Goal: Contribute content: Contribute content

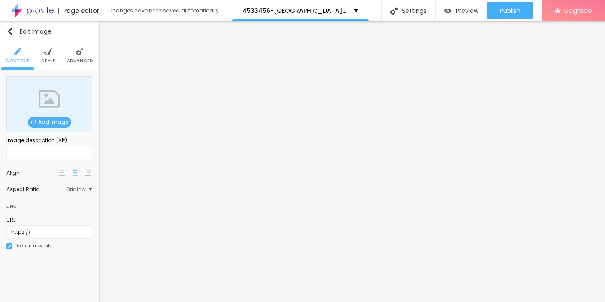
click at [51, 120] on span "Add image" at bounding box center [49, 122] width 43 height 11
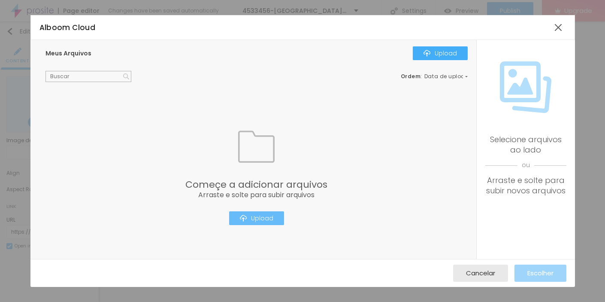
click at [254, 221] on div "Upload" at bounding box center [256, 218] width 33 height 7
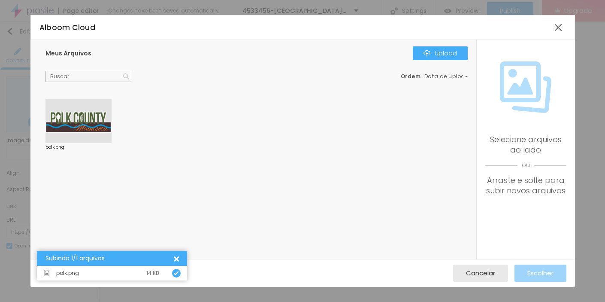
click at [80, 123] on div at bounding box center [78, 121] width 66 height 44
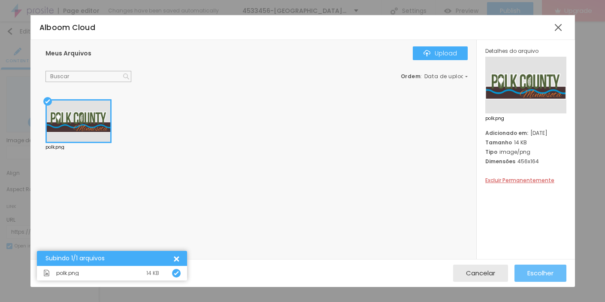
click at [546, 276] on span "Escolher" at bounding box center [540, 272] width 26 height 7
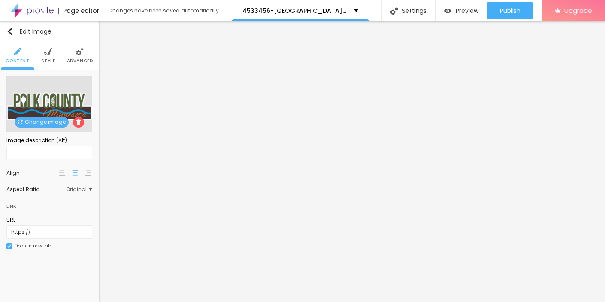
click at [46, 51] on img at bounding box center [48, 52] width 8 height 8
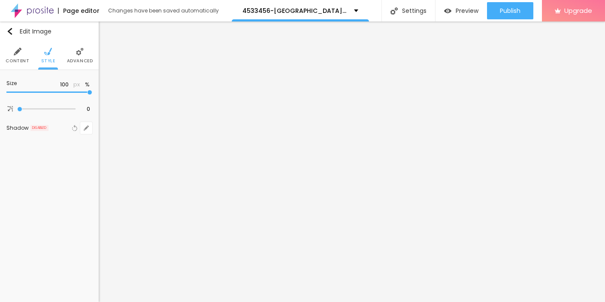
type input "95"
type input "80"
type input "60"
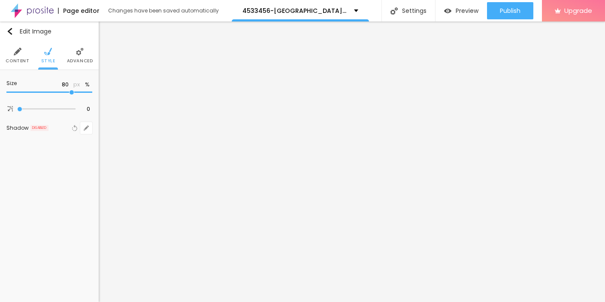
type input "60"
type input "55"
type input "50"
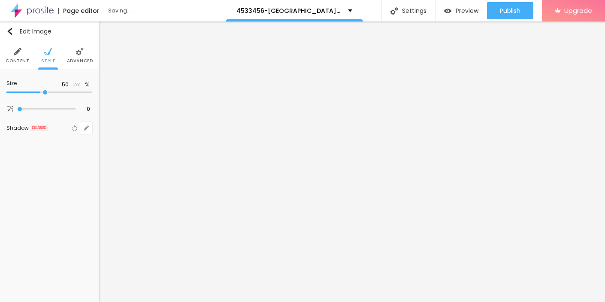
type input "45"
type input "40"
type input "35"
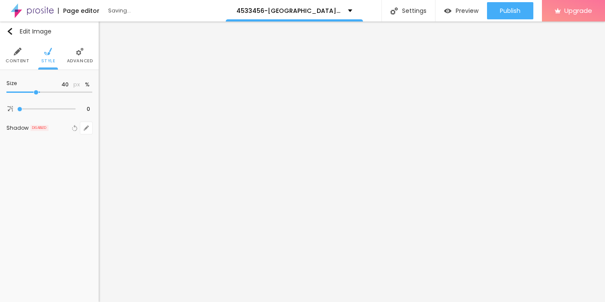
type input "35"
type input "30"
type input "25"
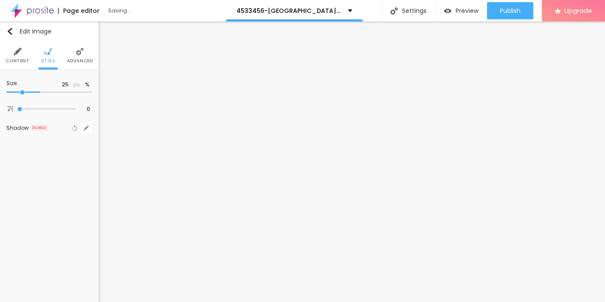
type input "20"
type input "15"
type input "10"
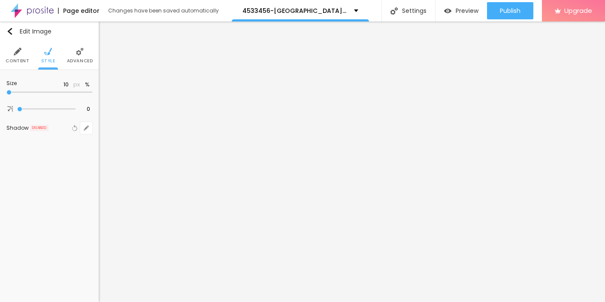
drag, startPoint x: 83, startPoint y: 95, endPoint x: -2, endPoint y: 95, distance: 85.0
type input "10"
click at [6, 94] on input "range" at bounding box center [49, 92] width 86 height 4
click at [12, 30] on img "button" at bounding box center [9, 31] width 7 height 7
click at [88, 85] on icon "button" at bounding box center [88, 85] width 2 height 2
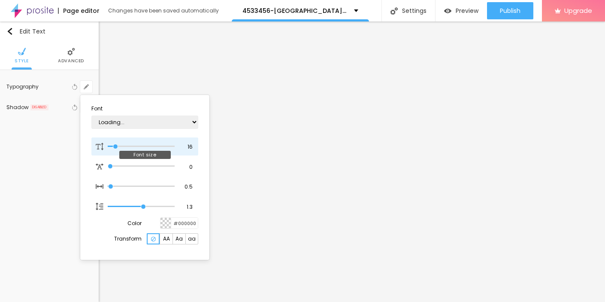
type input "1"
type input "13"
type input "1"
type input "14"
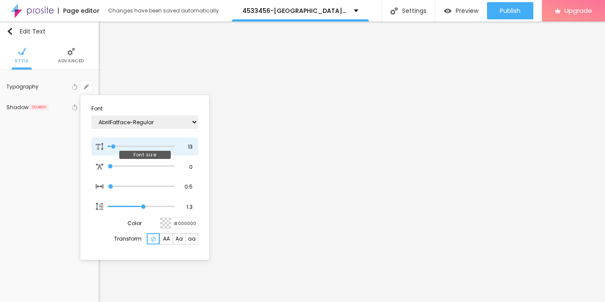
type input "14"
type input "1"
type input "21"
type input "1"
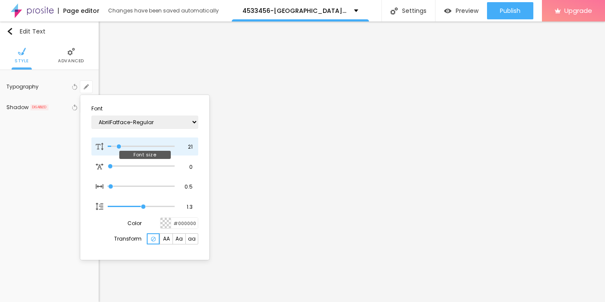
type input "24"
type input "1"
type input "25"
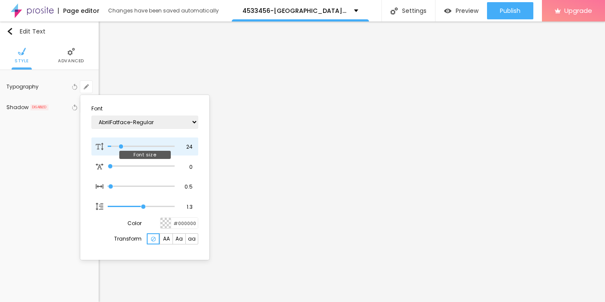
type input "1"
type input "26"
type input "1"
type input "27"
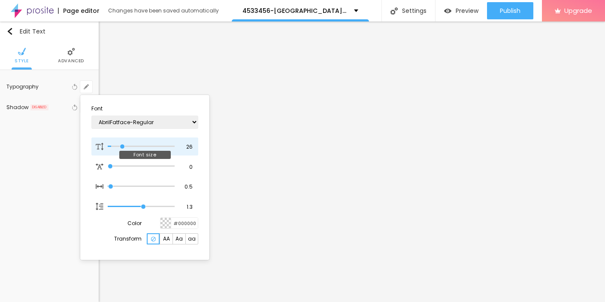
type input "27"
type input "1"
type input "28"
type input "1"
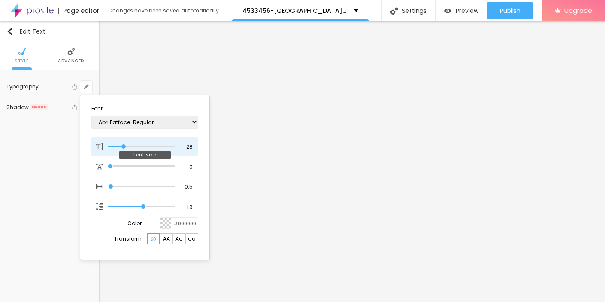
type input "29"
type input "1"
type input "30"
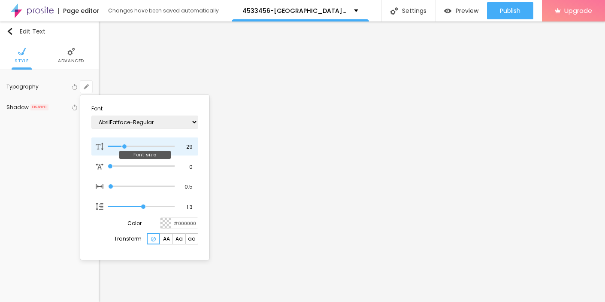
type input "1"
type input "31"
type input "1"
type input "32"
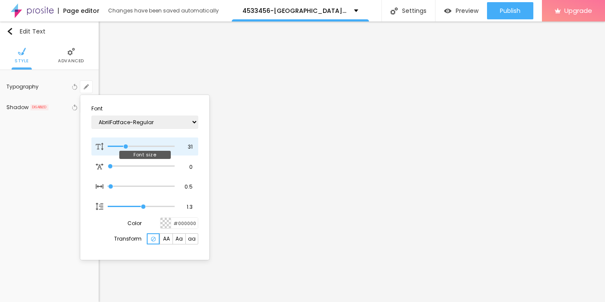
type input "32"
type input "1"
type input "31"
type input "1"
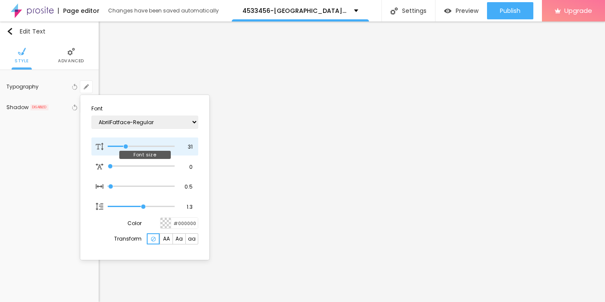
type input "30"
type input "1"
type input "29"
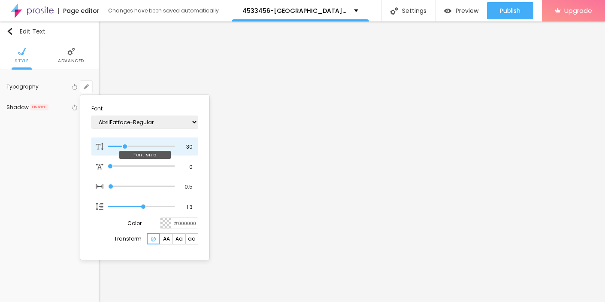
type input "1"
type input "28"
type input "1"
type input "27"
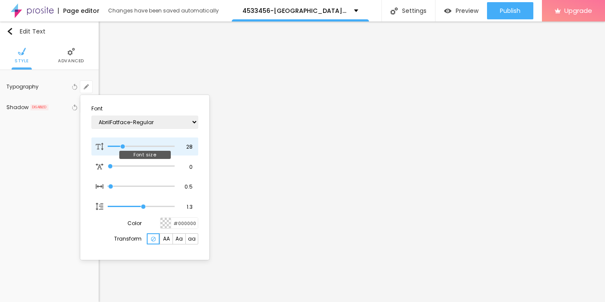
type input "27"
type input "1"
type input "26"
type input "1"
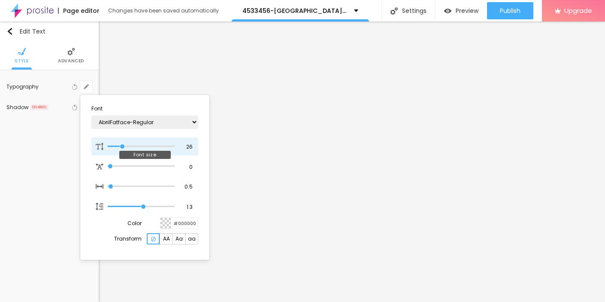
type input "25"
type input "1"
drag, startPoint x: 114, startPoint y: 148, endPoint x: 122, endPoint y: 148, distance: 8.2
type input "25"
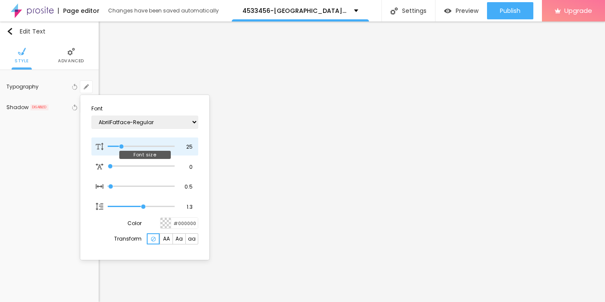
click at [122, 148] on input "range" at bounding box center [141, 146] width 67 height 4
click at [309, 179] on div at bounding box center [302, 151] width 605 height 302
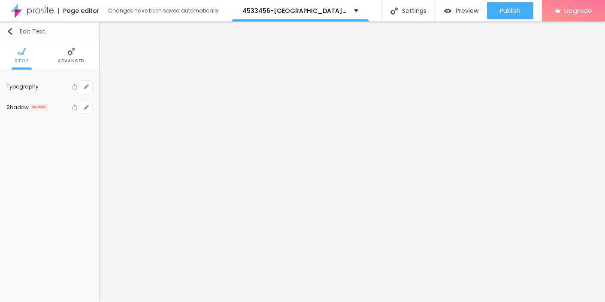
click at [17, 32] on div "Edit Text" at bounding box center [25, 31] width 39 height 7
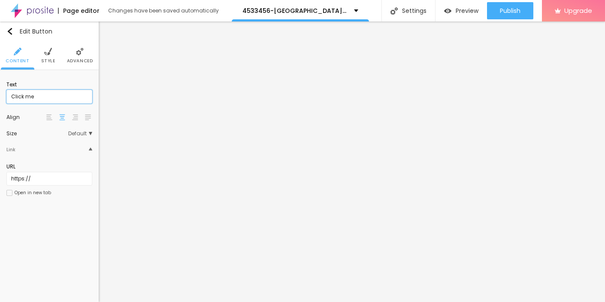
drag, startPoint x: 40, startPoint y: 97, endPoint x: 2, endPoint y: 97, distance: 37.8
click at [6, 97] on input "Click me" at bounding box center [49, 97] width 86 height 14
paste input "→ VIEW DOCUMENT HERE"
type input "→ VIEW DOCUMENT HERE"
drag, startPoint x: 52, startPoint y: 182, endPoint x: -5, endPoint y: 182, distance: 56.2
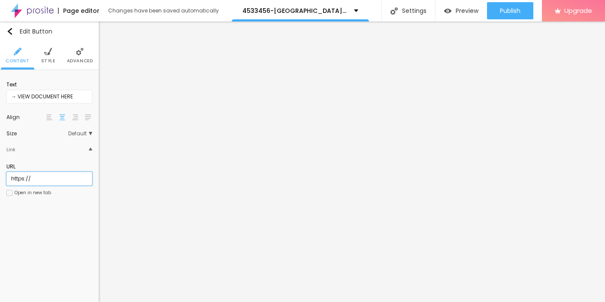
click at [6, 182] on input "https://" at bounding box center [49, 179] width 86 height 14
paste input "[DOMAIN_NAME][URL]"
type input "[URL][DOMAIN_NAME]"
click at [46, 57] on li "Style" at bounding box center [48, 55] width 14 height 28
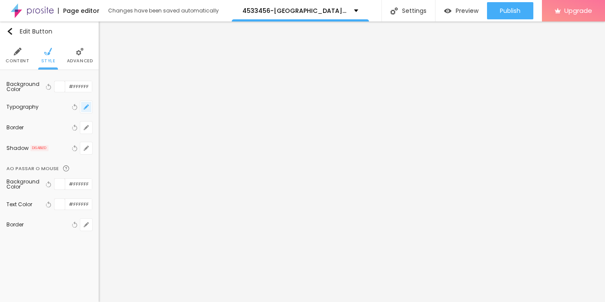
click at [87, 111] on button "button" at bounding box center [86, 107] width 12 height 12
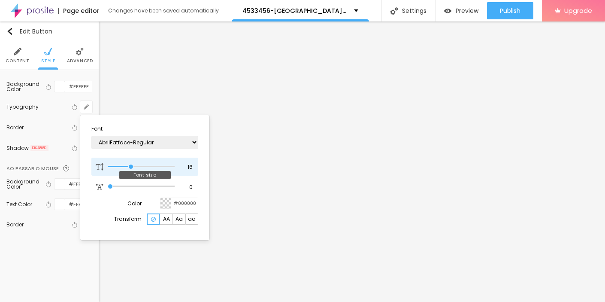
type input "17"
type input "18"
type input "19"
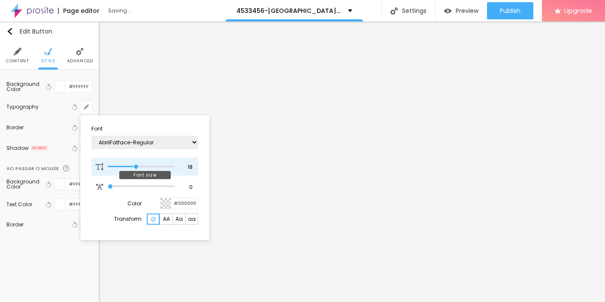
type input "19"
type input "20"
type input "21"
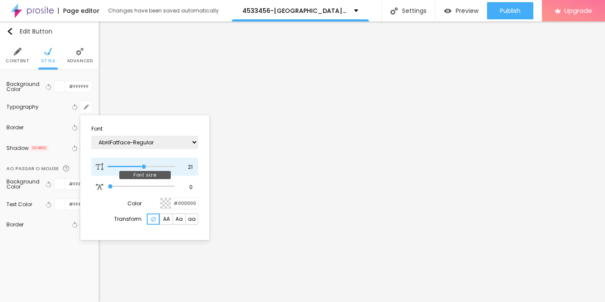
type input "22"
drag, startPoint x: 131, startPoint y: 167, endPoint x: 145, endPoint y: 168, distance: 14.6
type input "22"
click at [145, 168] on input "range" at bounding box center [141, 166] width 67 height 4
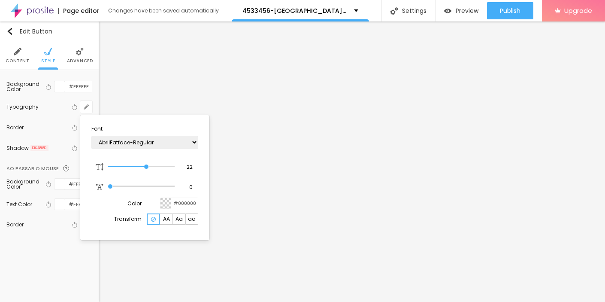
click at [283, 216] on div at bounding box center [302, 151] width 605 height 302
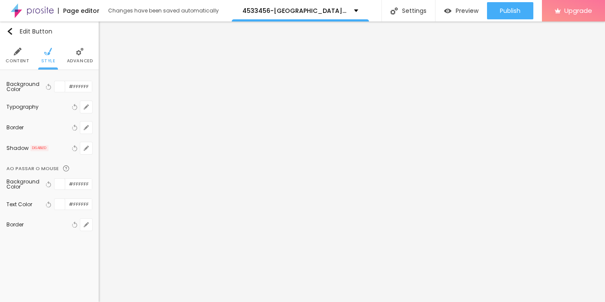
click at [19, 52] on img at bounding box center [18, 52] width 8 height 8
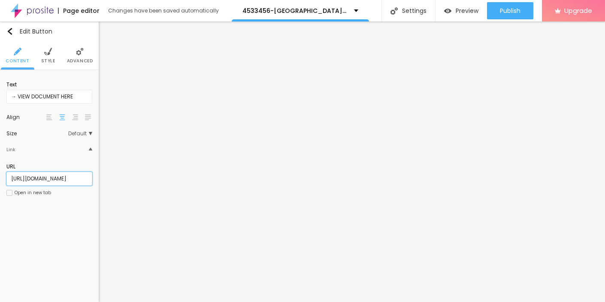
click at [67, 183] on input "[URL][DOMAIN_NAME]" at bounding box center [49, 179] width 86 height 14
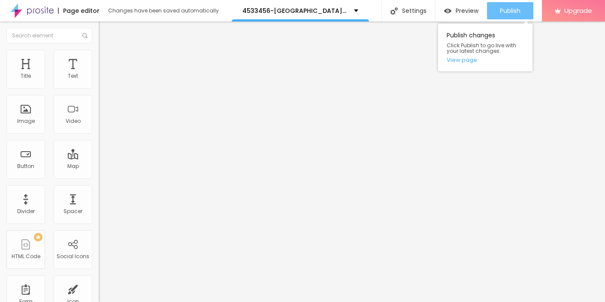
click at [509, 14] on span "Publish" at bounding box center [510, 10] width 21 height 7
